Goal: Find specific page/section: Find specific page/section

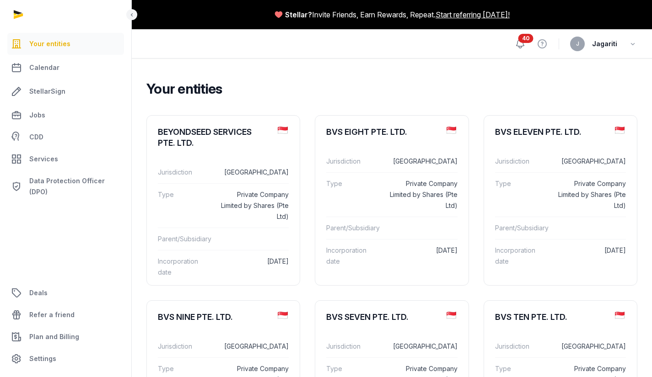
drag, startPoint x: 0, startPoint y: 0, endPoint x: 520, endPoint y: 44, distance: 521.9
click at [520, 44] on icon at bounding box center [520, 43] width 11 height 11
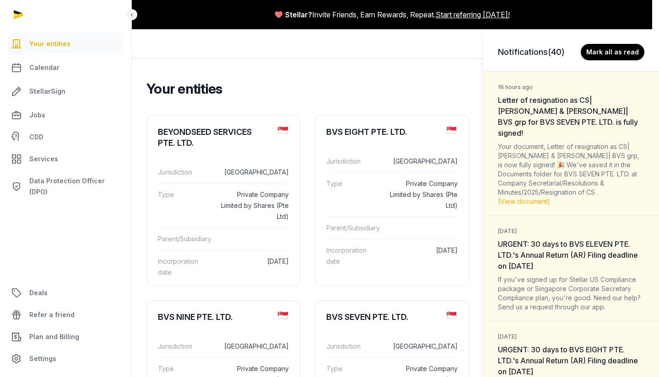
click at [527, 110] on span "Letter of resignation as CS| [PERSON_NAME] & [PERSON_NAME]| BVS grp for BVS SEV…" at bounding box center [568, 117] width 140 height 42
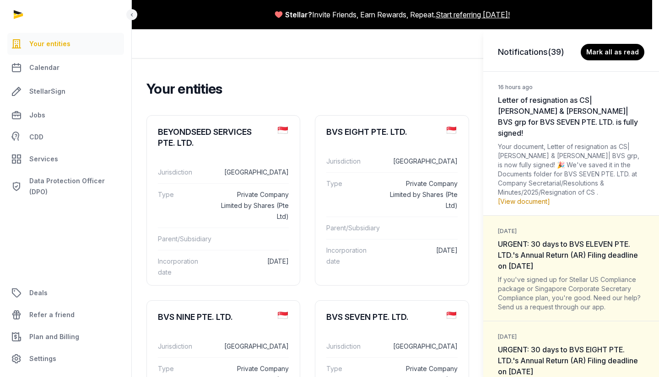
click at [526, 198] on link "[View document]" at bounding box center [524, 202] width 52 height 8
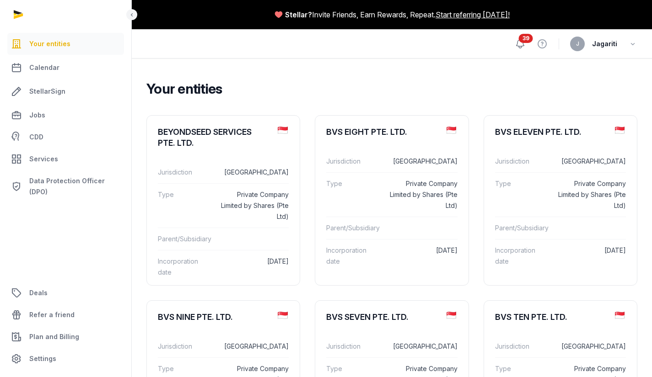
click at [523, 43] on icon at bounding box center [520, 43] width 11 height 11
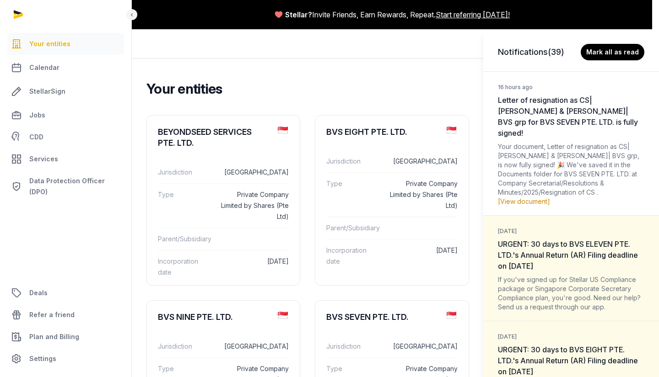
click at [520, 198] on link "[View document]" at bounding box center [524, 202] width 52 height 8
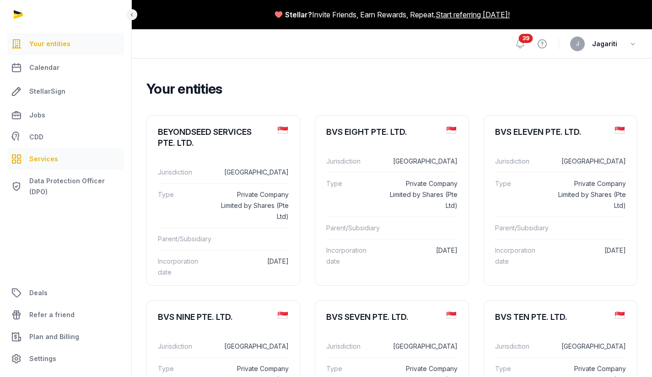
click at [42, 156] on span "Services" at bounding box center [43, 159] width 29 height 11
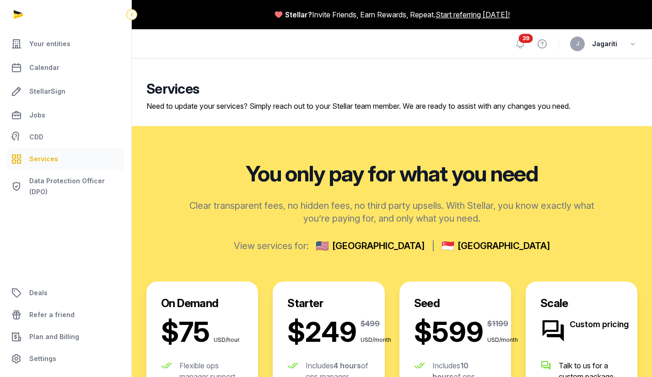
click at [130, 15] on icon at bounding box center [131, 14] width 7 height 11
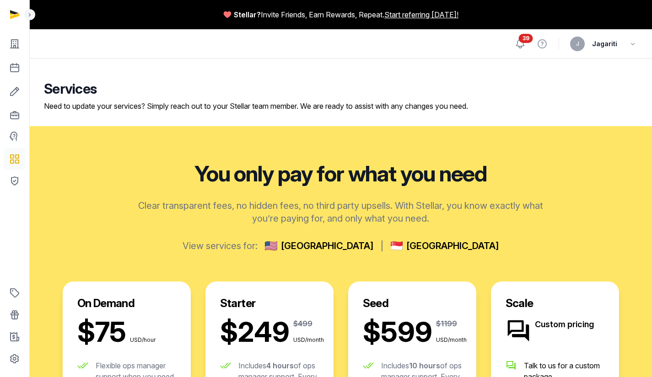
click at [524, 43] on icon at bounding box center [520, 43] width 11 height 11
